Goal: Information Seeking & Learning: Learn about a topic

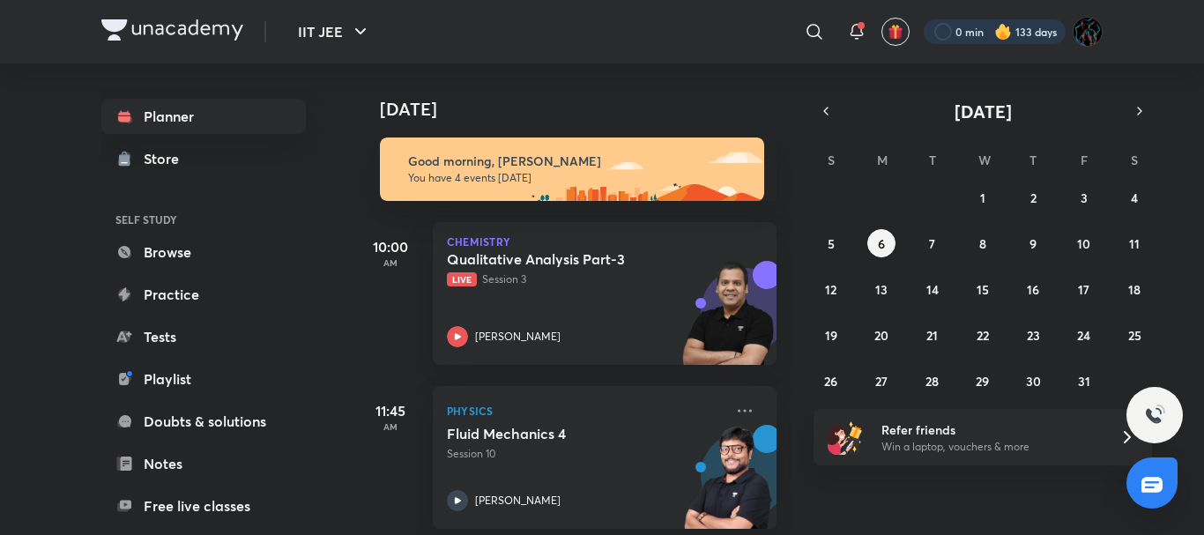
click at [1020, 34] on div at bounding box center [995, 31] width 142 height 25
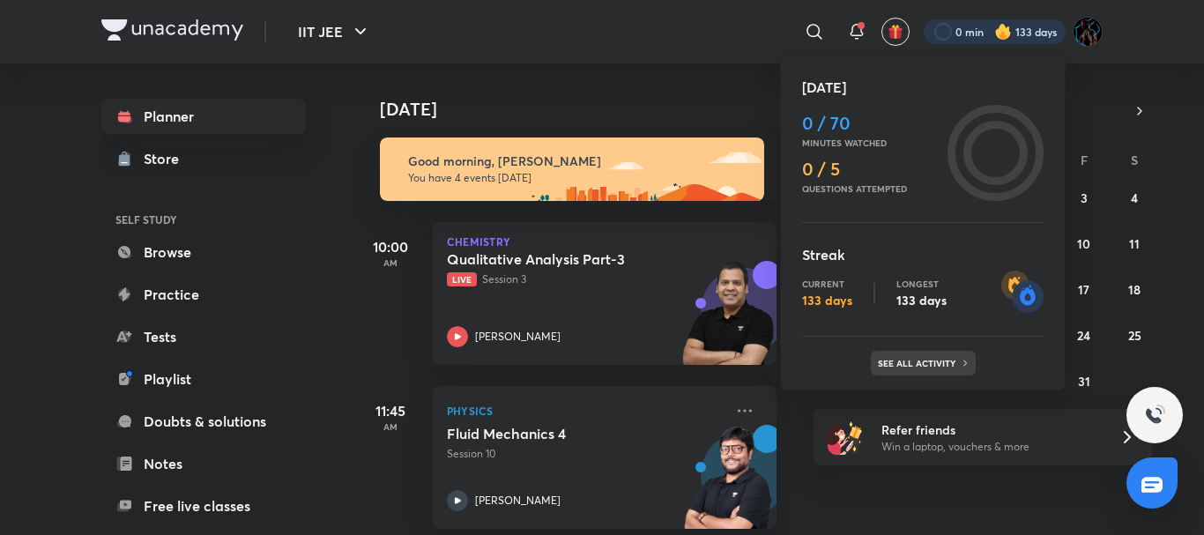
click at [906, 366] on p "See all activity" at bounding box center [919, 363] width 82 height 11
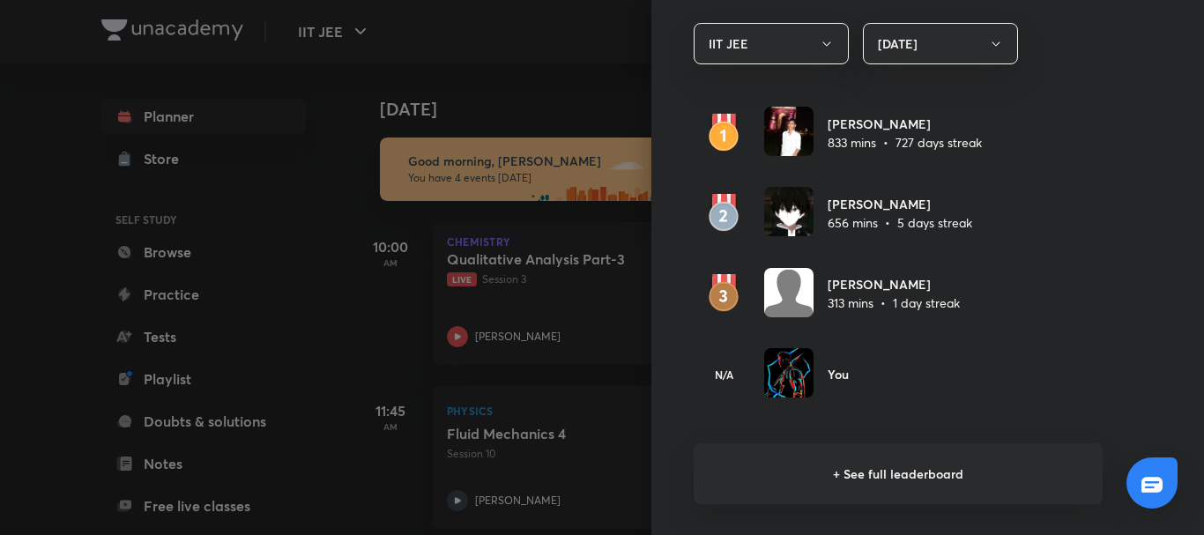
scroll to position [1064, 0]
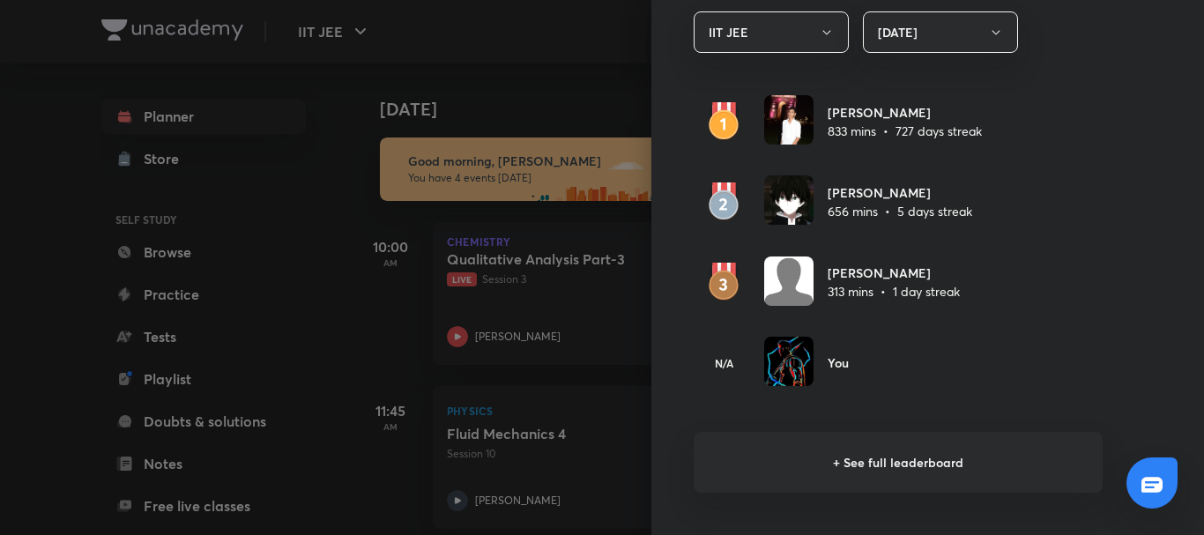
click at [901, 469] on h6 "+ See full leaderboard" at bounding box center [898, 462] width 409 height 61
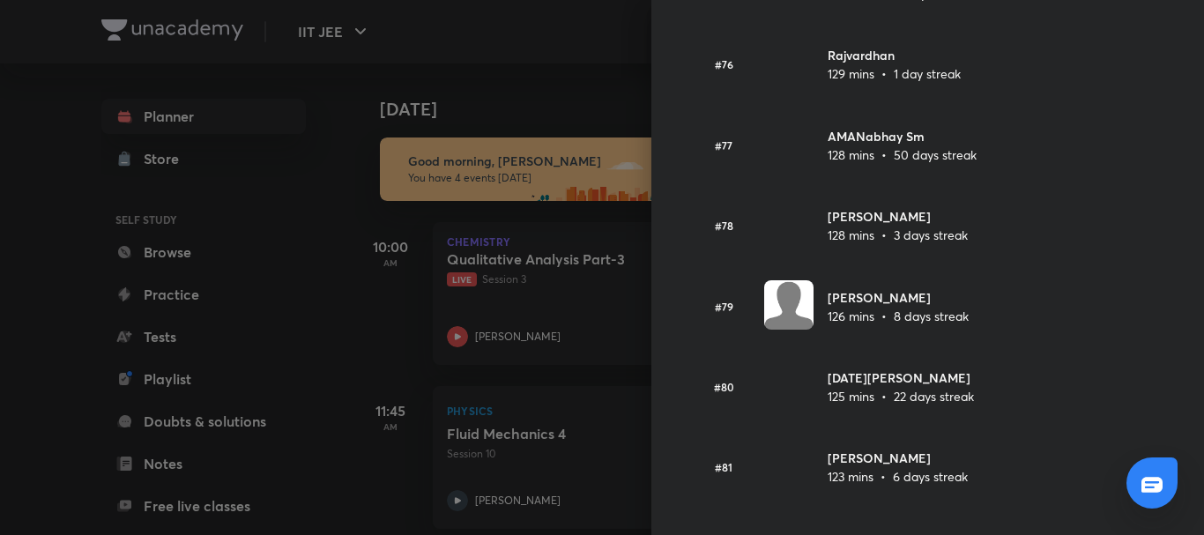
scroll to position [6160, 0]
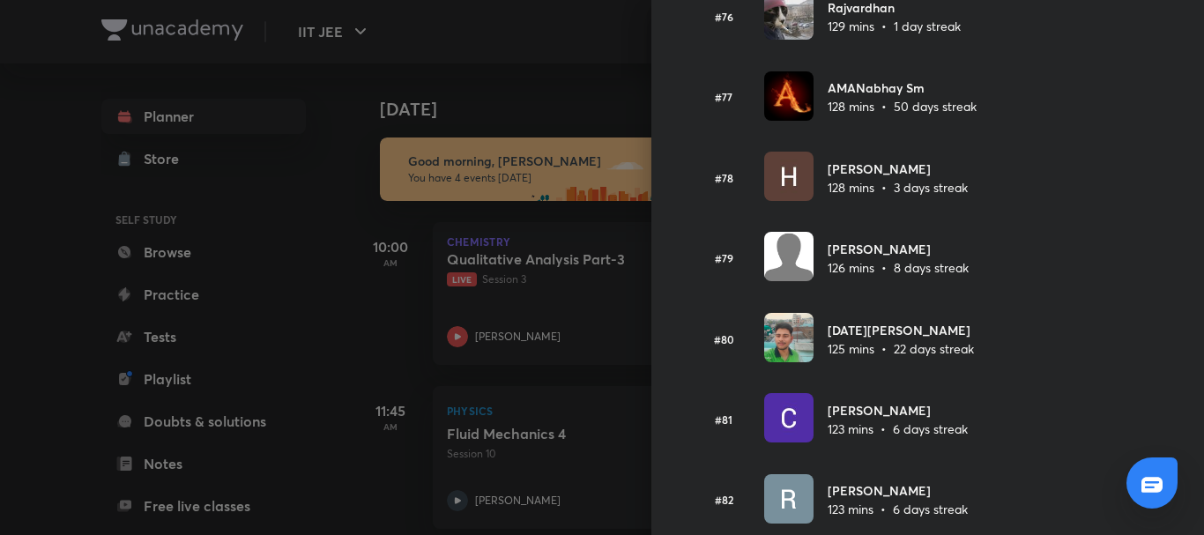
click at [431, 214] on div at bounding box center [602, 267] width 1204 height 535
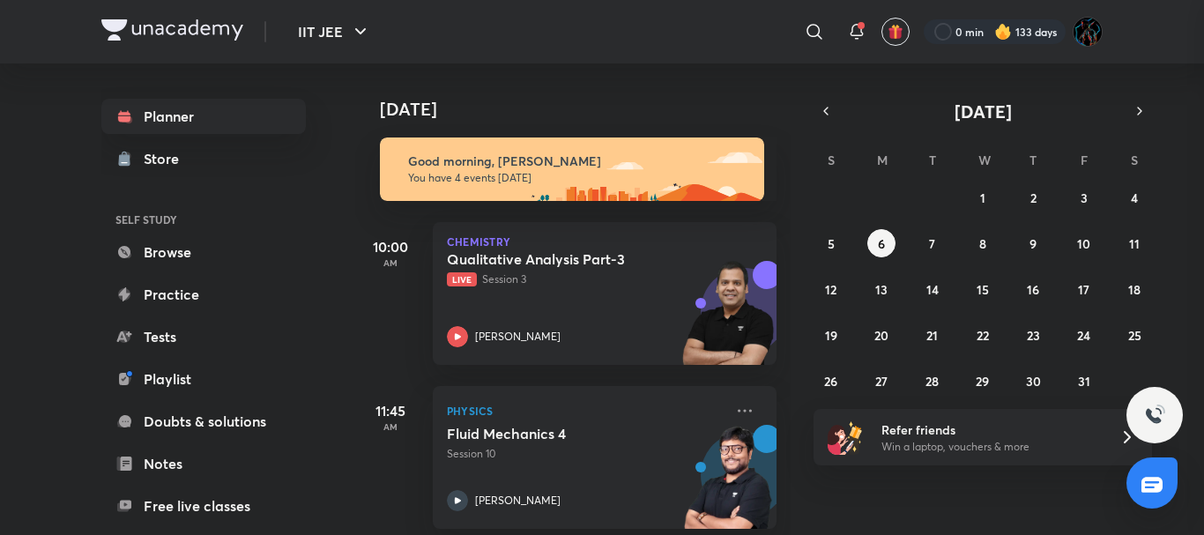
scroll to position [0, 0]
click at [538, 262] on h5 "Qualitative Analysis Part-3" at bounding box center [556, 259] width 219 height 18
click at [202, 22] on img at bounding box center [172, 29] width 142 height 21
